Goal: Task Accomplishment & Management: Complete application form

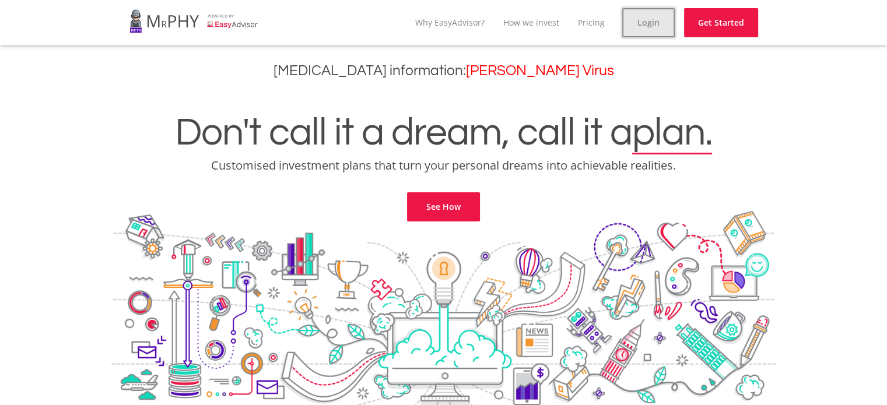
click at [649, 20] on link "Login" at bounding box center [648, 22] width 52 height 29
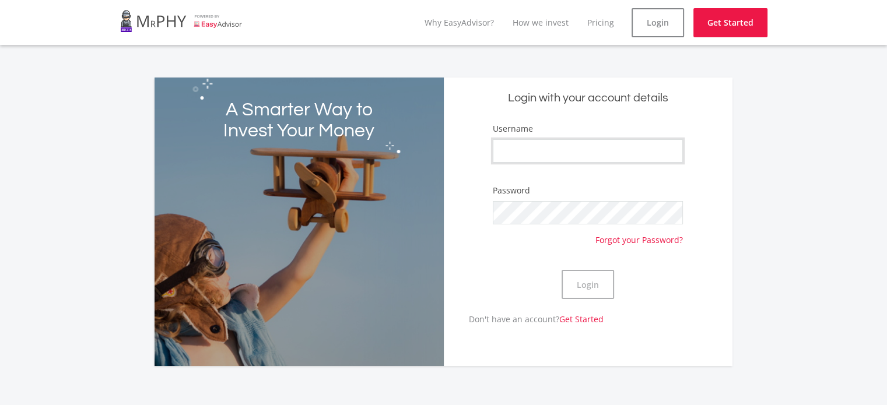
click at [528, 157] on input "Username" at bounding box center [588, 150] width 190 height 23
click at [562, 270] on button "Login" at bounding box center [588, 284] width 52 height 29
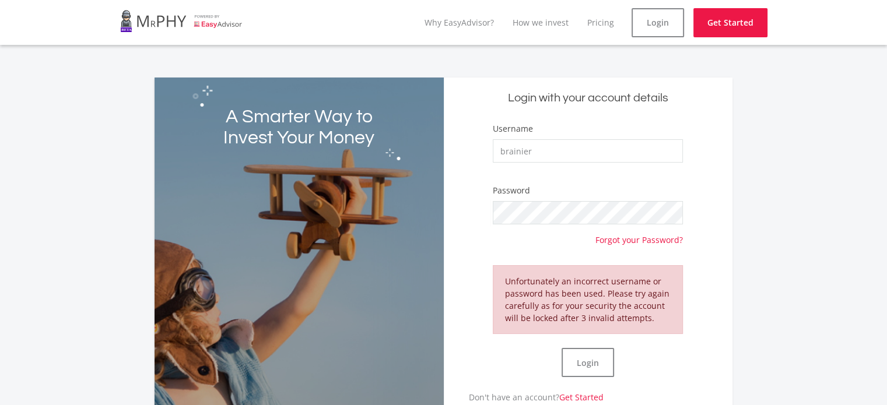
click at [548, 310] on div "Unfortunately an incorrect username or password has been used. Please try again…" at bounding box center [588, 299] width 190 height 69
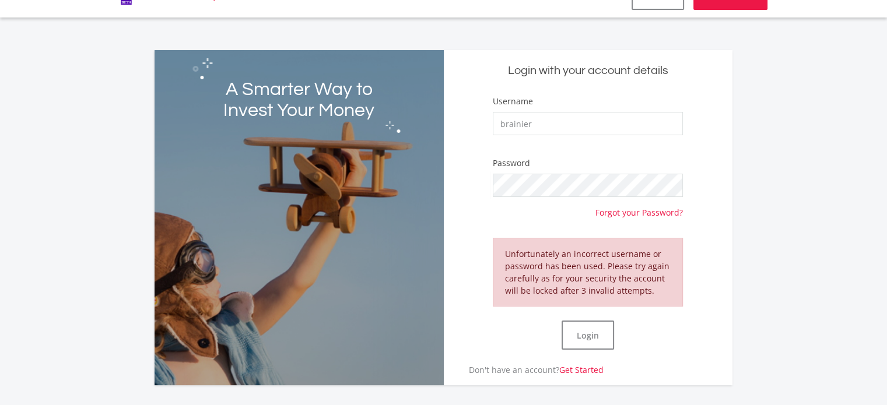
scroll to position [40, 0]
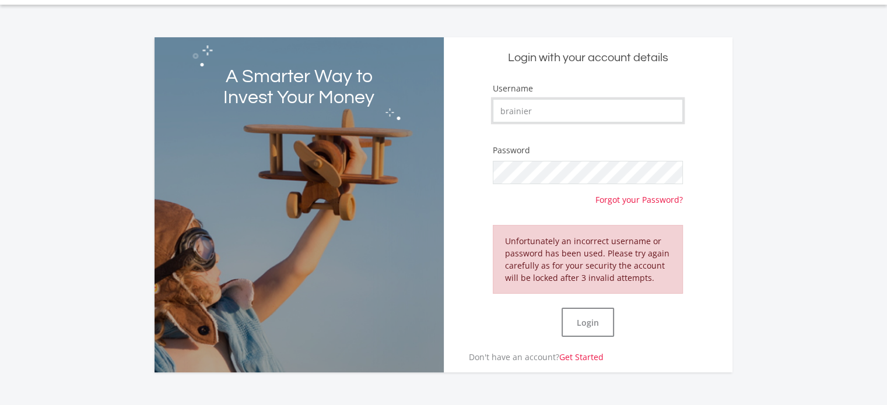
click at [547, 110] on input "brainier" at bounding box center [588, 110] width 190 height 23
type input "brainier@brainier.co.za"
click at [591, 324] on button "Login" at bounding box center [588, 322] width 52 height 29
click at [580, 353] on link "Get Started" at bounding box center [581, 357] width 44 height 11
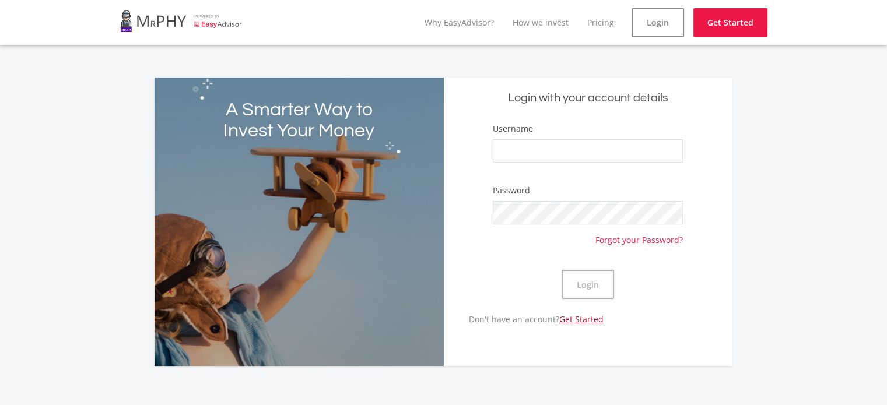
click at [586, 316] on link "Get Started" at bounding box center [581, 319] width 44 height 11
click at [551, 151] on input "Username" at bounding box center [588, 150] width 190 height 23
type input "brainier"
click at [588, 283] on button "Login" at bounding box center [588, 284] width 52 height 29
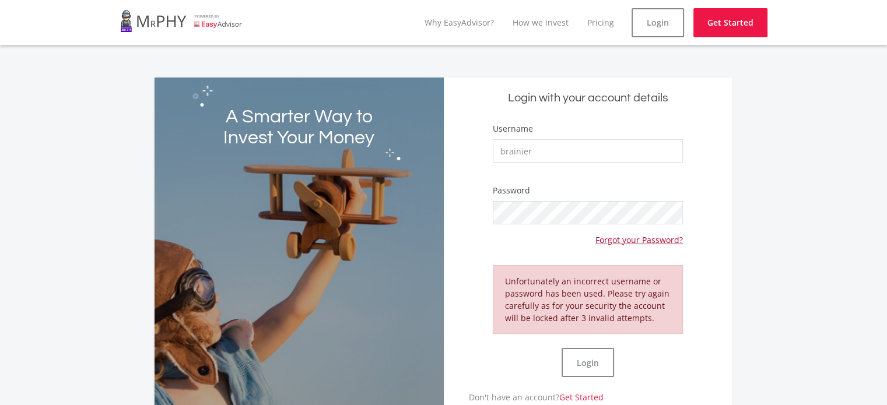
click at [638, 236] on link "Forgot your Password?" at bounding box center [638, 236] width 87 height 22
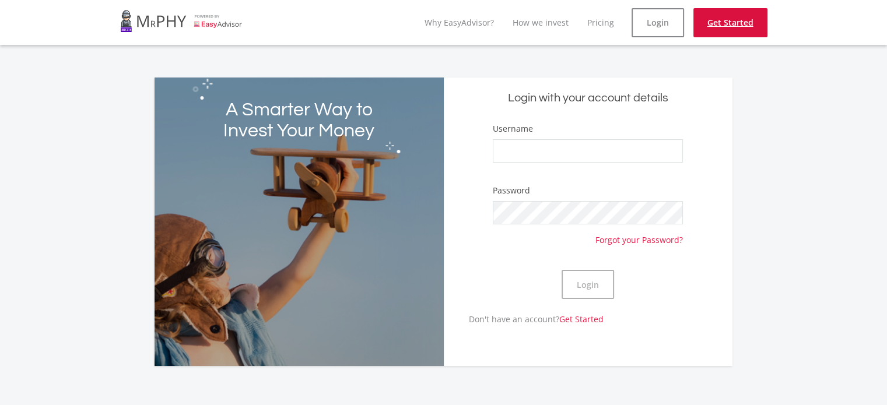
click at [730, 23] on link "Get Started" at bounding box center [730, 22] width 74 height 29
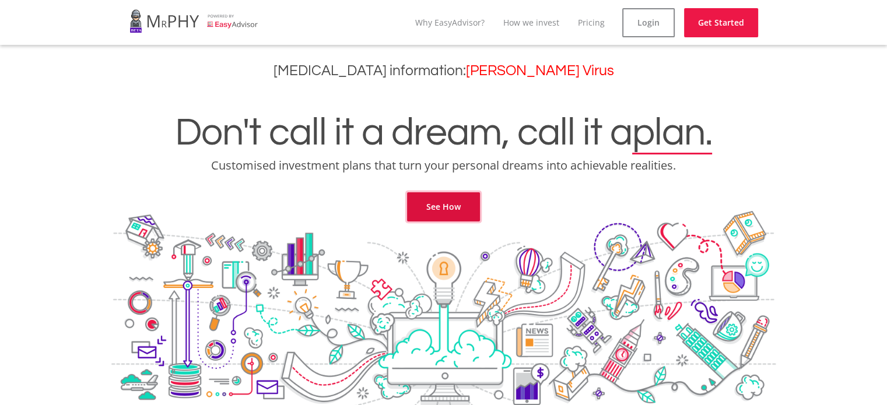
click at [440, 202] on link "See How" at bounding box center [443, 206] width 73 height 29
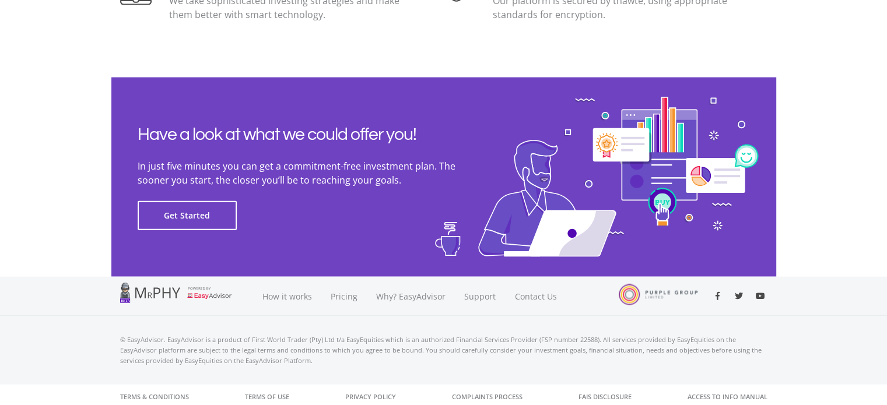
scroll to position [2662, 0]
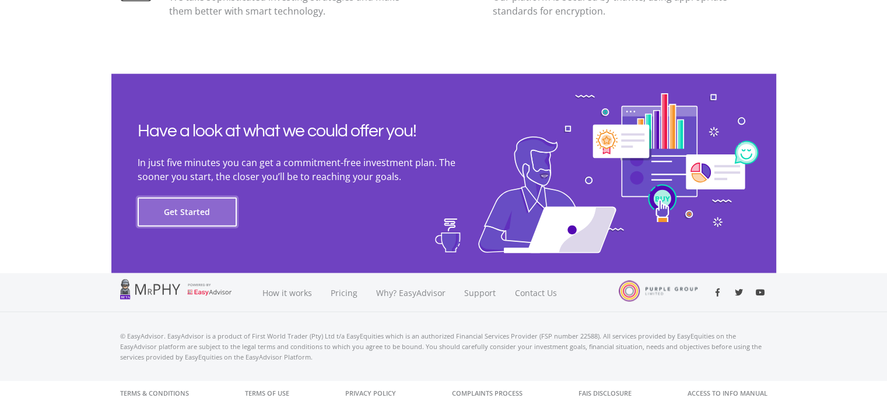
click at [175, 212] on button "Get Started" at bounding box center [187, 212] width 99 height 29
